Goal: Navigation & Orientation: Locate item on page

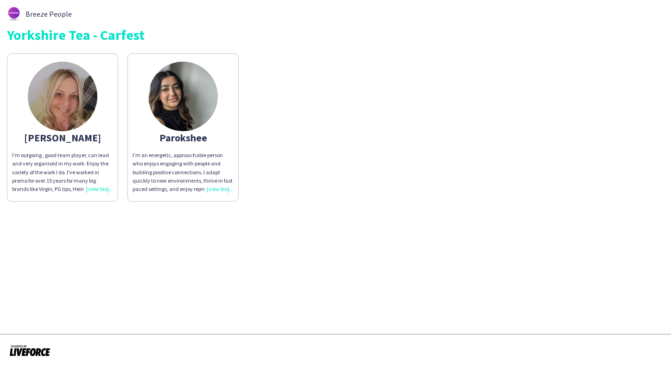
click at [181, 103] on img at bounding box center [182, 96] width 69 height 69
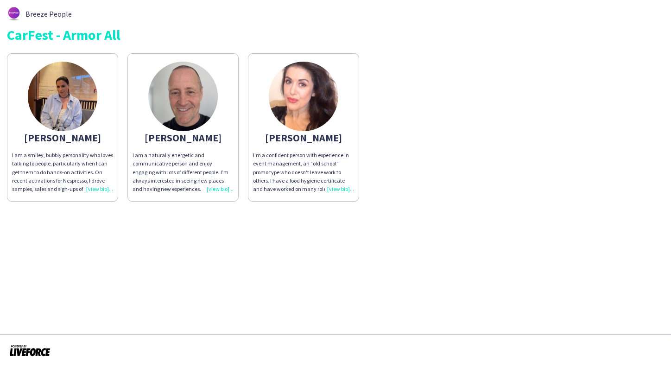
click at [177, 102] on img at bounding box center [182, 96] width 69 height 69
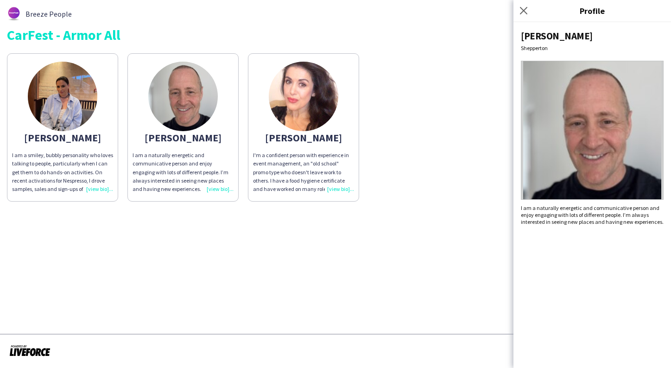
click at [571, 152] on img at bounding box center [592, 130] width 143 height 139
click at [207, 189] on div "I am a naturally energetic and communicative person and enjoy engaging with lot…" at bounding box center [182, 172] width 101 height 42
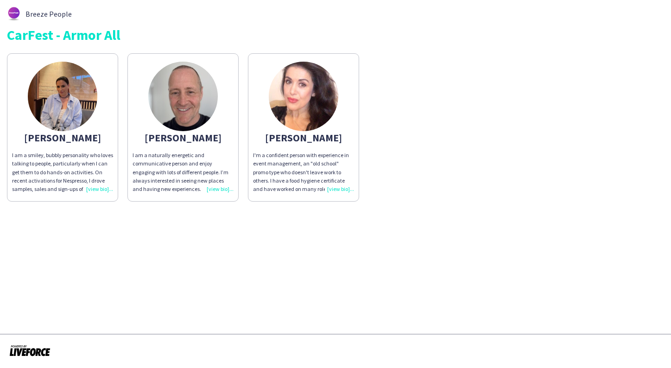
click at [211, 187] on div "I am a naturally energetic and communicative person and enjoy engaging with lot…" at bounding box center [182, 172] width 101 height 42
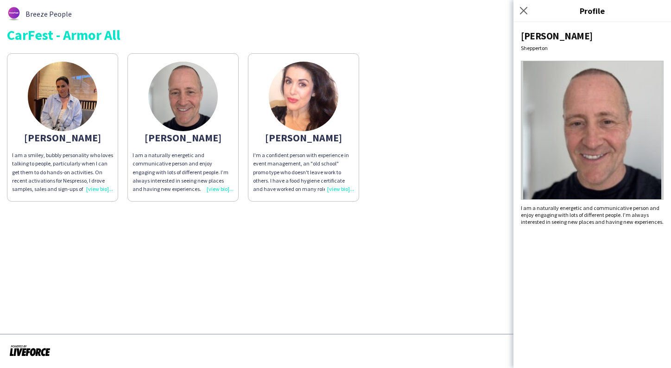
click at [98, 183] on div "I am a smiley, bubbly personality who loves talking to people, particularly whe…" at bounding box center [62, 172] width 101 height 42
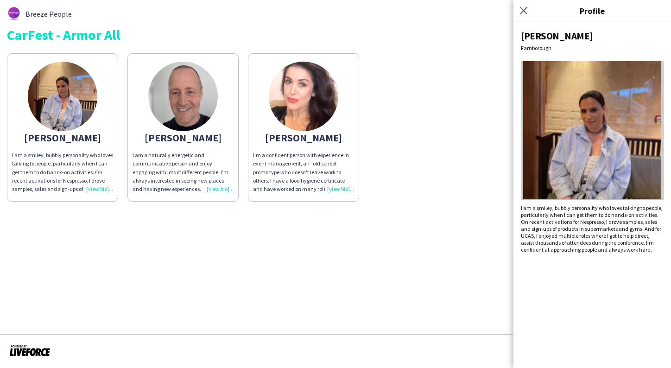
click at [219, 186] on div "I am a naturally energetic and communicative person and enjoy engaging with lot…" at bounding box center [182, 172] width 101 height 42
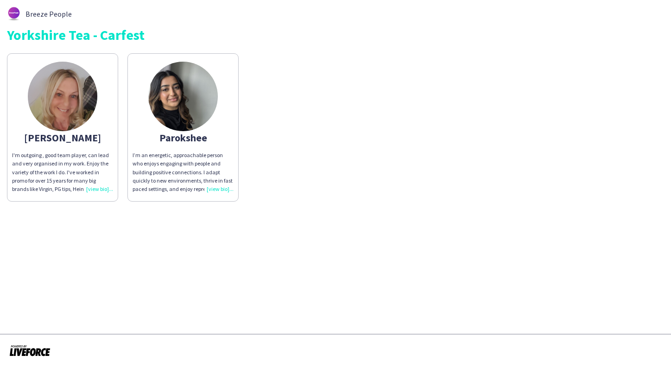
click at [220, 190] on div "I’m an energetic, approachable person who enjoys engaging with people and build…" at bounding box center [182, 172] width 101 height 42
